Goal: Communication & Community: Answer question/provide support

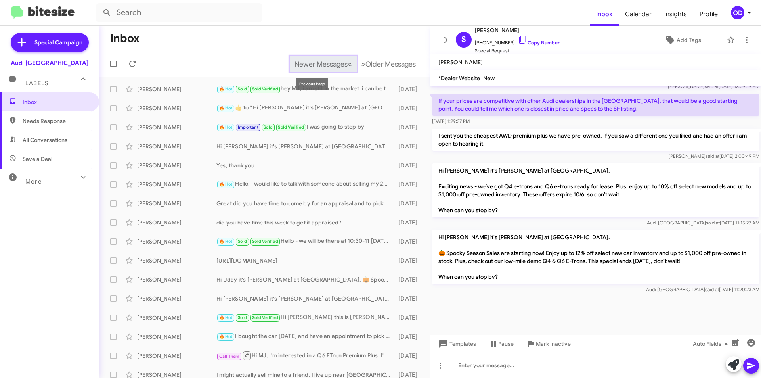
click at [334, 63] on span "Newer Messages" at bounding box center [321, 64] width 53 height 9
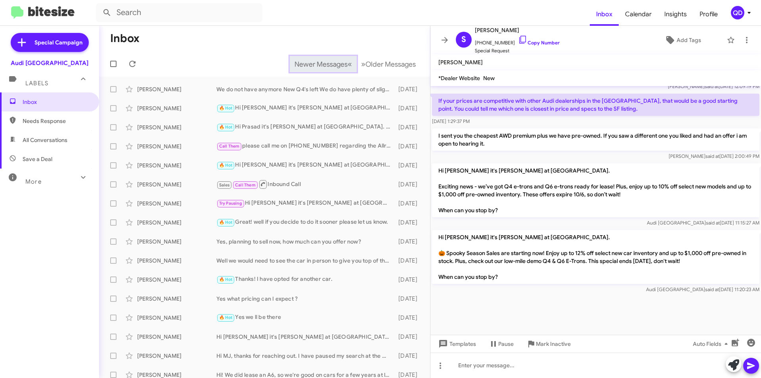
click at [334, 63] on span "Newer Messages" at bounding box center [321, 64] width 53 height 9
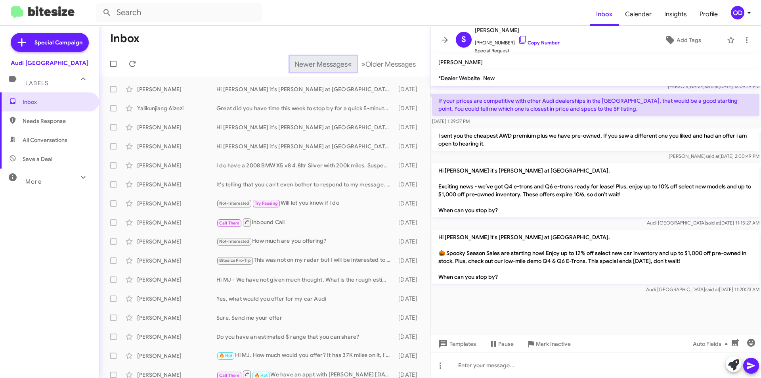
click at [334, 63] on span "Newer Messages" at bounding box center [321, 64] width 53 height 9
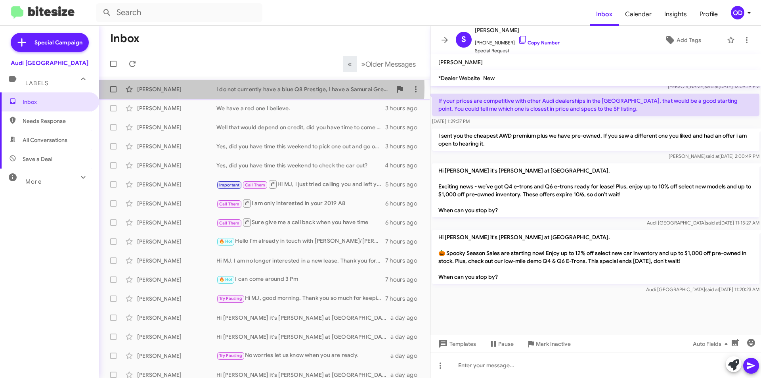
click at [251, 88] on div "I do not currently have a blue Q8 Prestige, I have a Samurai Grey color in the …" at bounding box center [305, 89] width 176 height 8
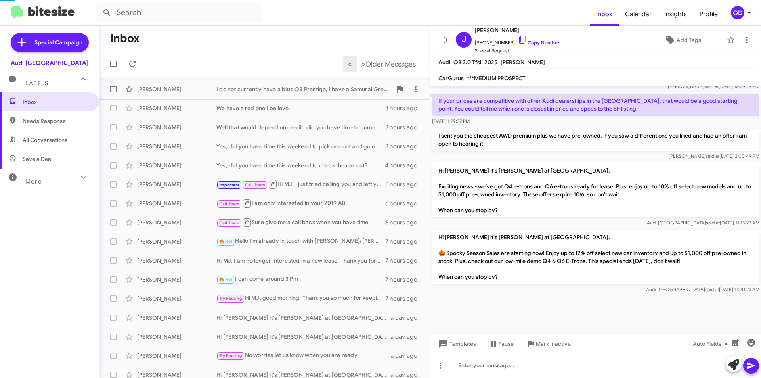
scroll to position [136, 0]
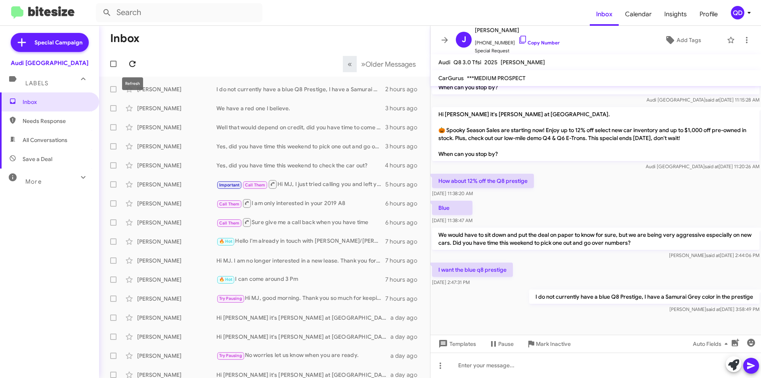
click at [135, 67] on icon at bounding box center [133, 64] width 10 height 10
